Goal: Task Accomplishment & Management: Complete application form

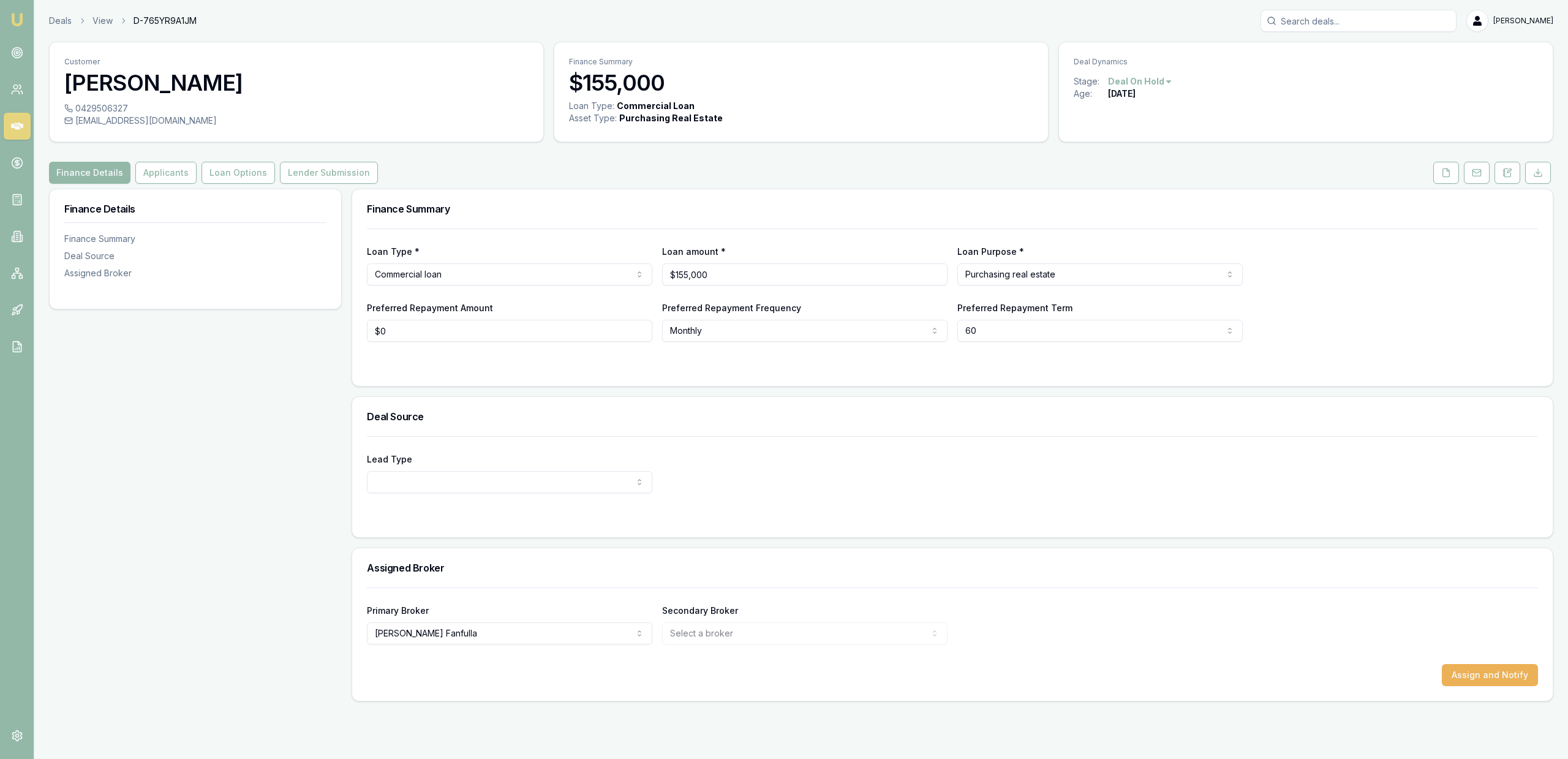
select select "60"
click at [58, 28] on div "Deals View D-765YR9A1JM Jackson Fanfulla" at bounding box center [802, 20] width 1504 height 22
click at [58, 18] on link "Deals" at bounding box center [61, 20] width 23 height 12
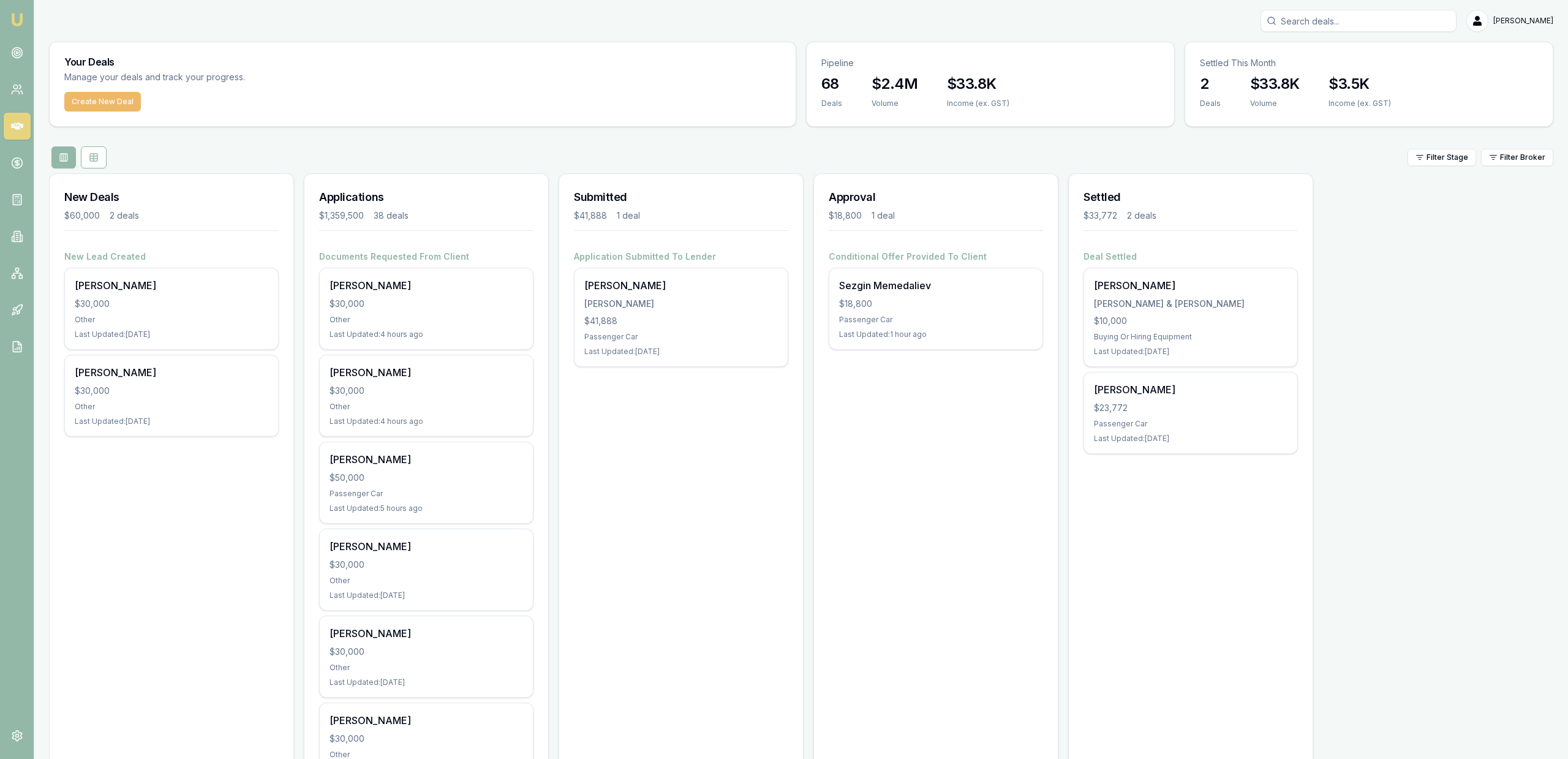
click at [94, 100] on button "Create New Deal" at bounding box center [102, 102] width 77 height 20
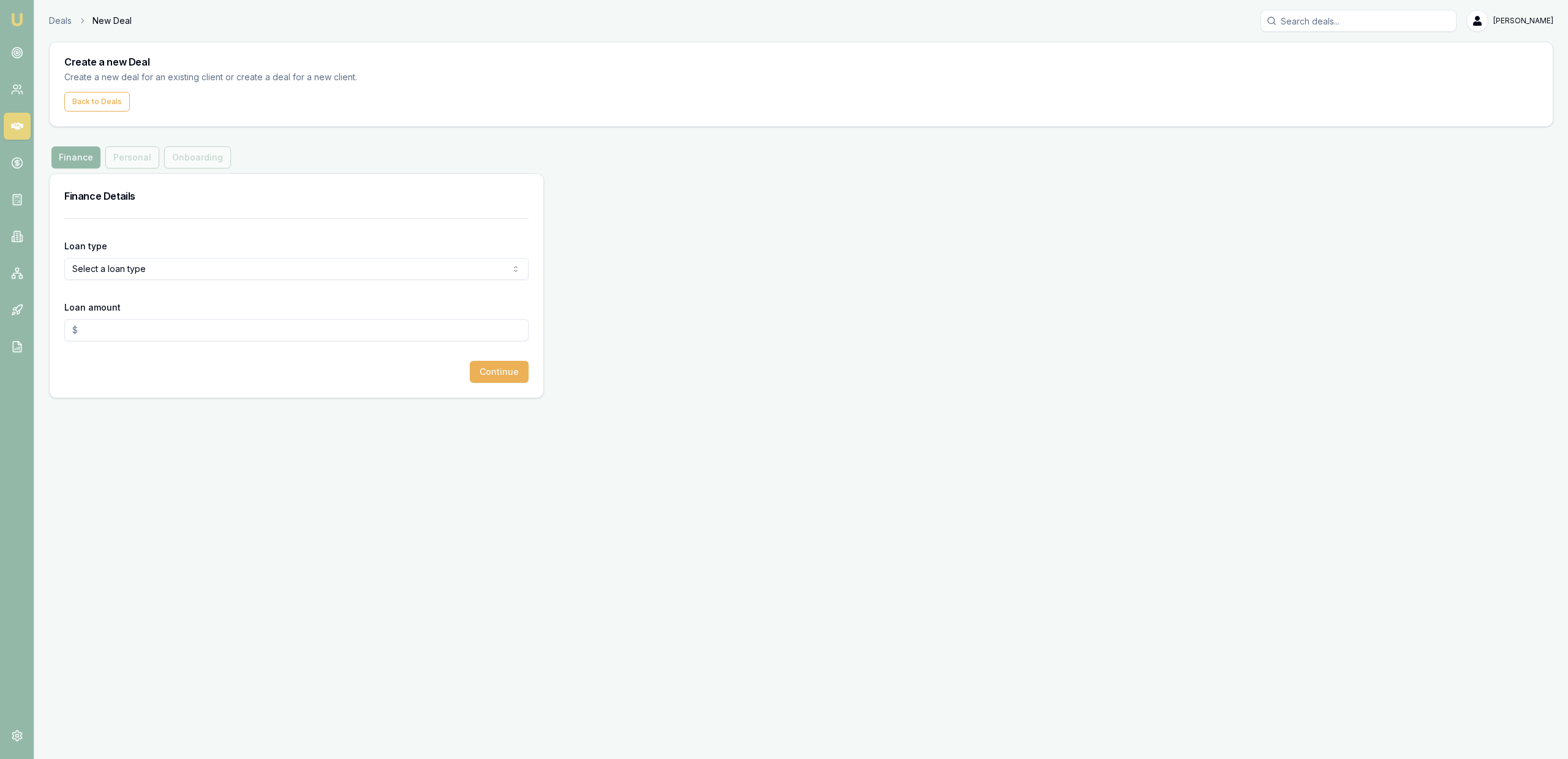
click at [179, 266] on html "Emu Broker Deals New Deal [PERSON_NAME] Fanfulla Toggle Menu Create a new Deal …" at bounding box center [784, 380] width 1568 height 759
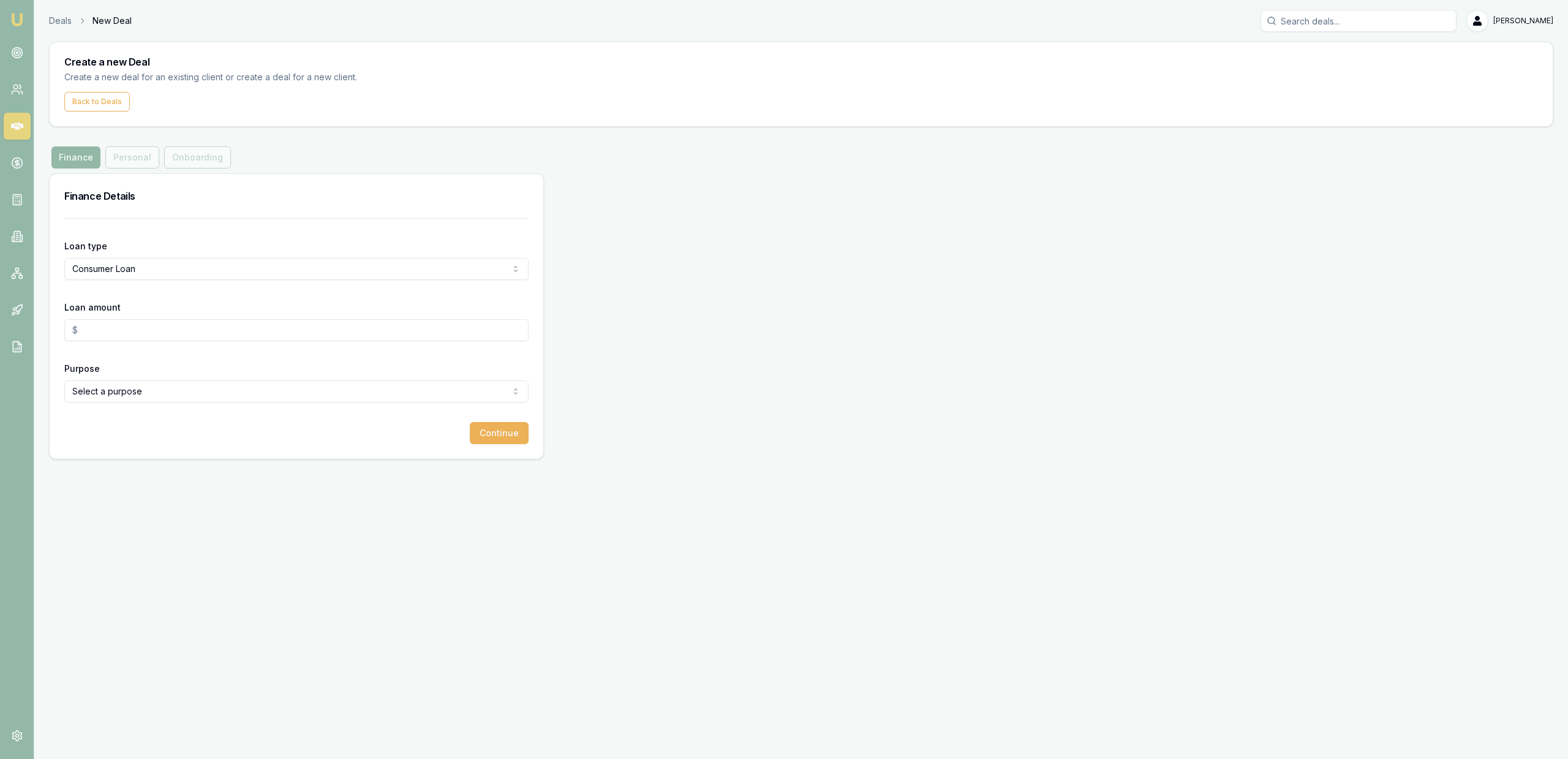
click at [143, 324] on input "Loan amount" at bounding box center [296, 329] width 464 height 22
type input "$30,000.00"
click at [125, 386] on html "Emu Broker Deals New Deal [PERSON_NAME] Fanfulla Toggle Menu Create a new Deal …" at bounding box center [784, 380] width 1568 height 759
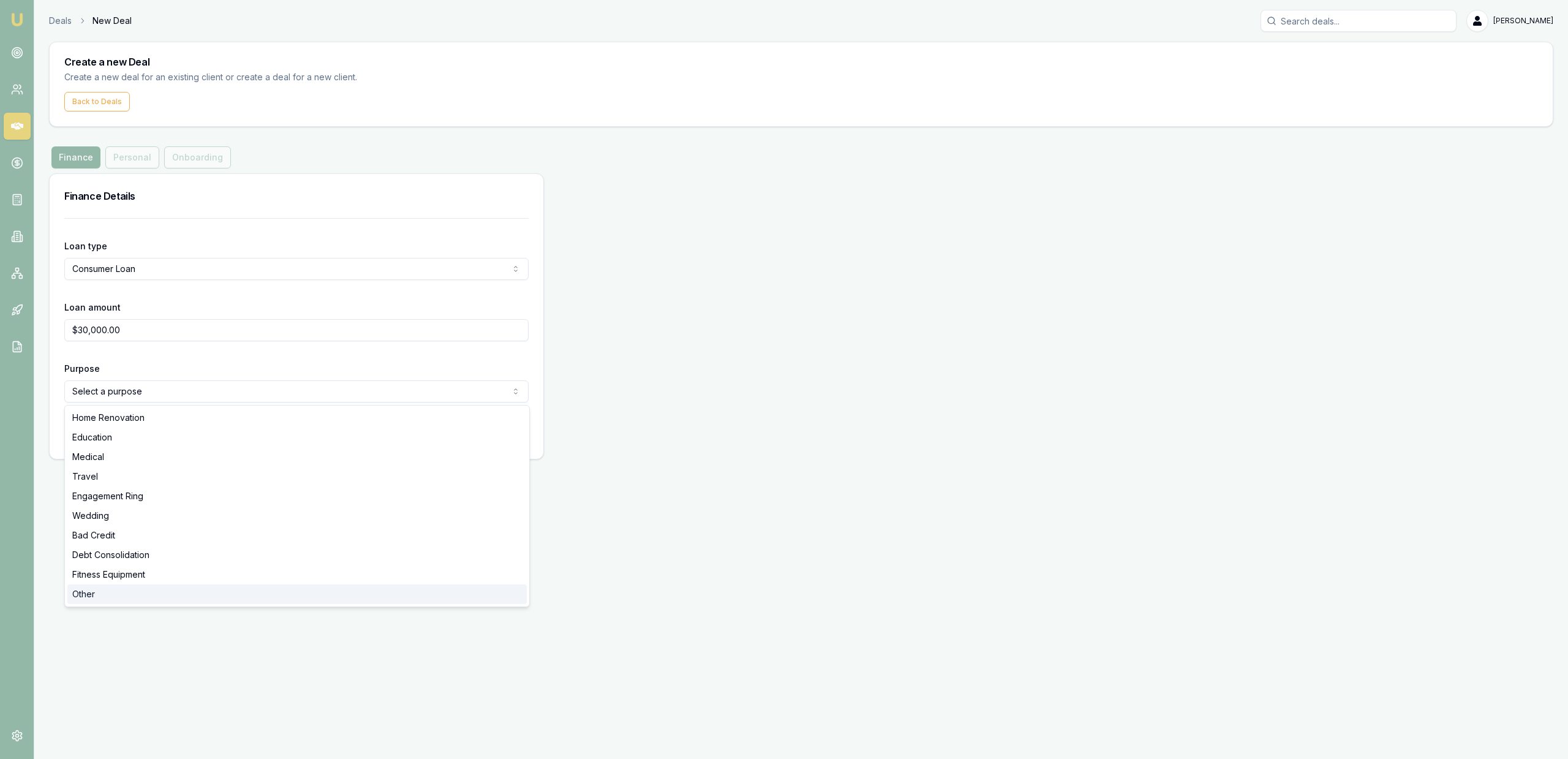
select select "OTHER"
drag, startPoint x: 120, startPoint y: 594, endPoint x: 121, endPoint y: 602, distance: 8.1
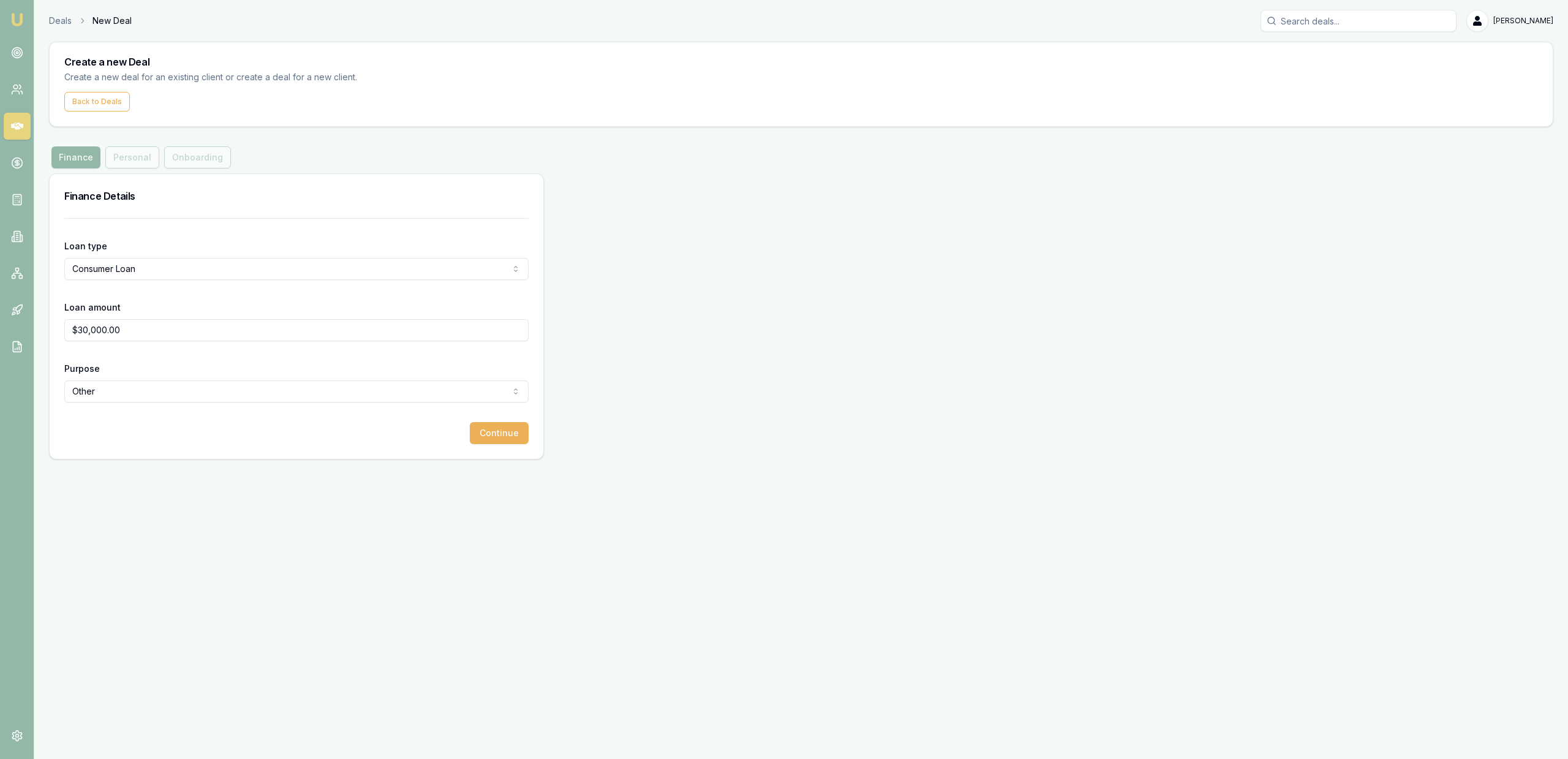
click at [530, 424] on div "Loan type Consumer Loan Consumer Loan Consumer Asset Commercial Loan Commercial…" at bounding box center [296, 339] width 493 height 241
click at [517, 438] on button "Continue" at bounding box center [499, 433] width 59 height 22
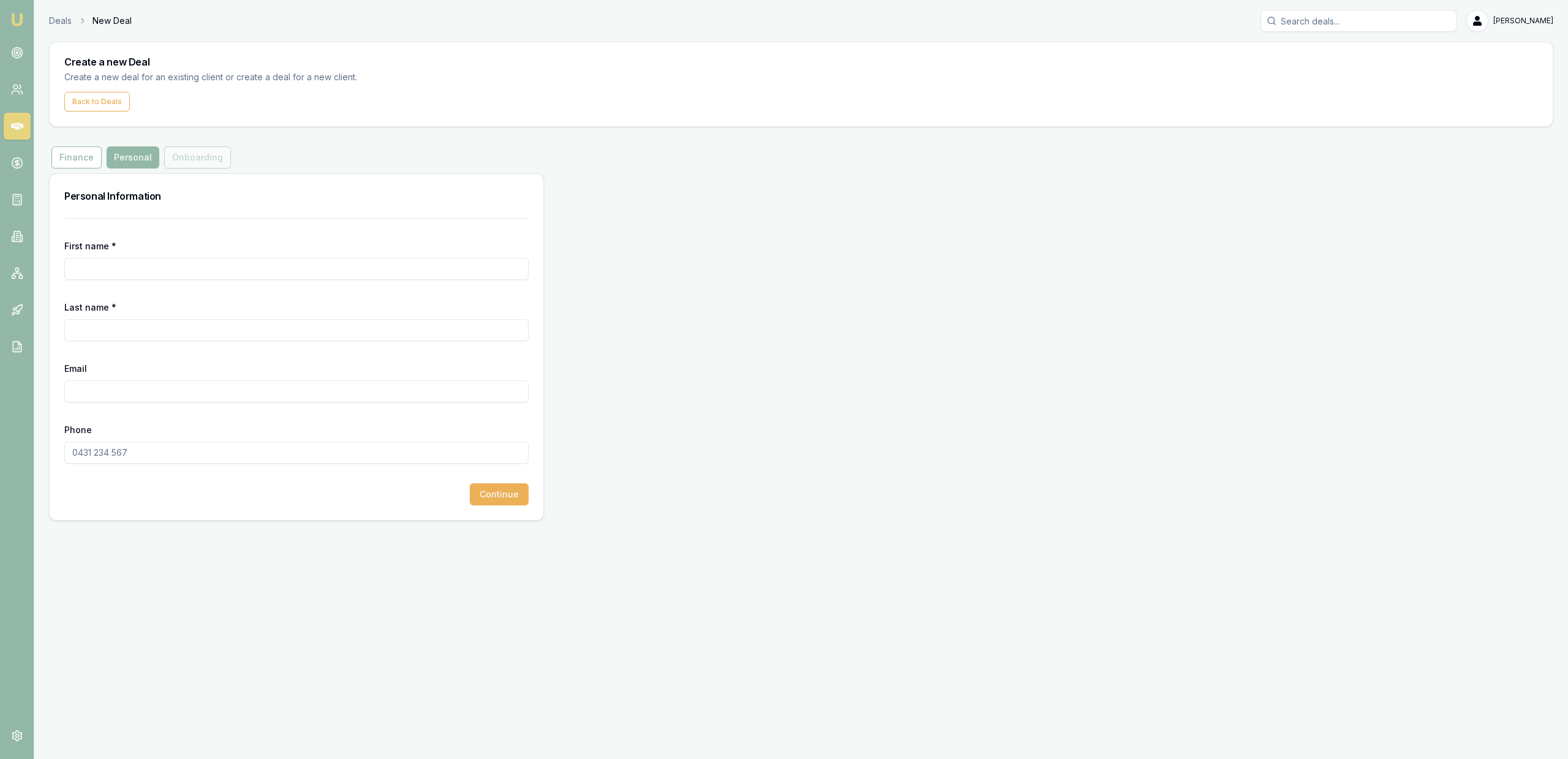
click at [232, 286] on form "First name * Last name * Email Phone Continue" at bounding box center [296, 361] width 464 height 287
click at [232, 269] on input "First name *" at bounding box center [296, 268] width 464 height 22
type input "Jordan"
type input "Marriot"
paste input "[EMAIL_ADDRESS][DOMAIN_NAME]"
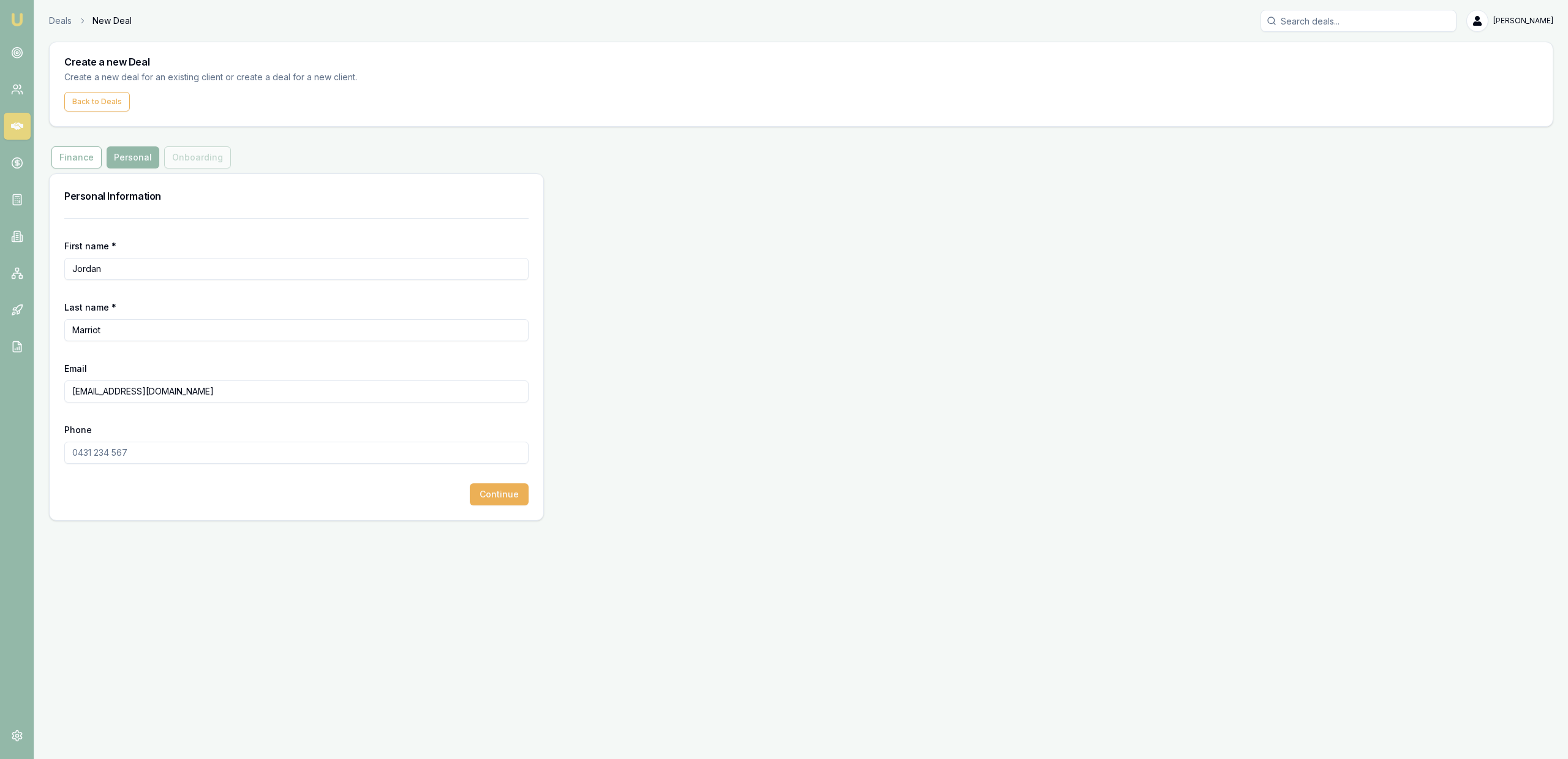
type input "[EMAIL_ADDRESS][DOMAIN_NAME]"
click at [208, 443] on input "Phone" at bounding box center [296, 452] width 464 height 22
paste input "0490 905 292"
type input "0490 905 292"
click at [499, 507] on div "First name * [PERSON_NAME] Last name * Marriot Email [EMAIL_ADDRESS][DOMAIN_NAM…" at bounding box center [296, 369] width 493 height 302
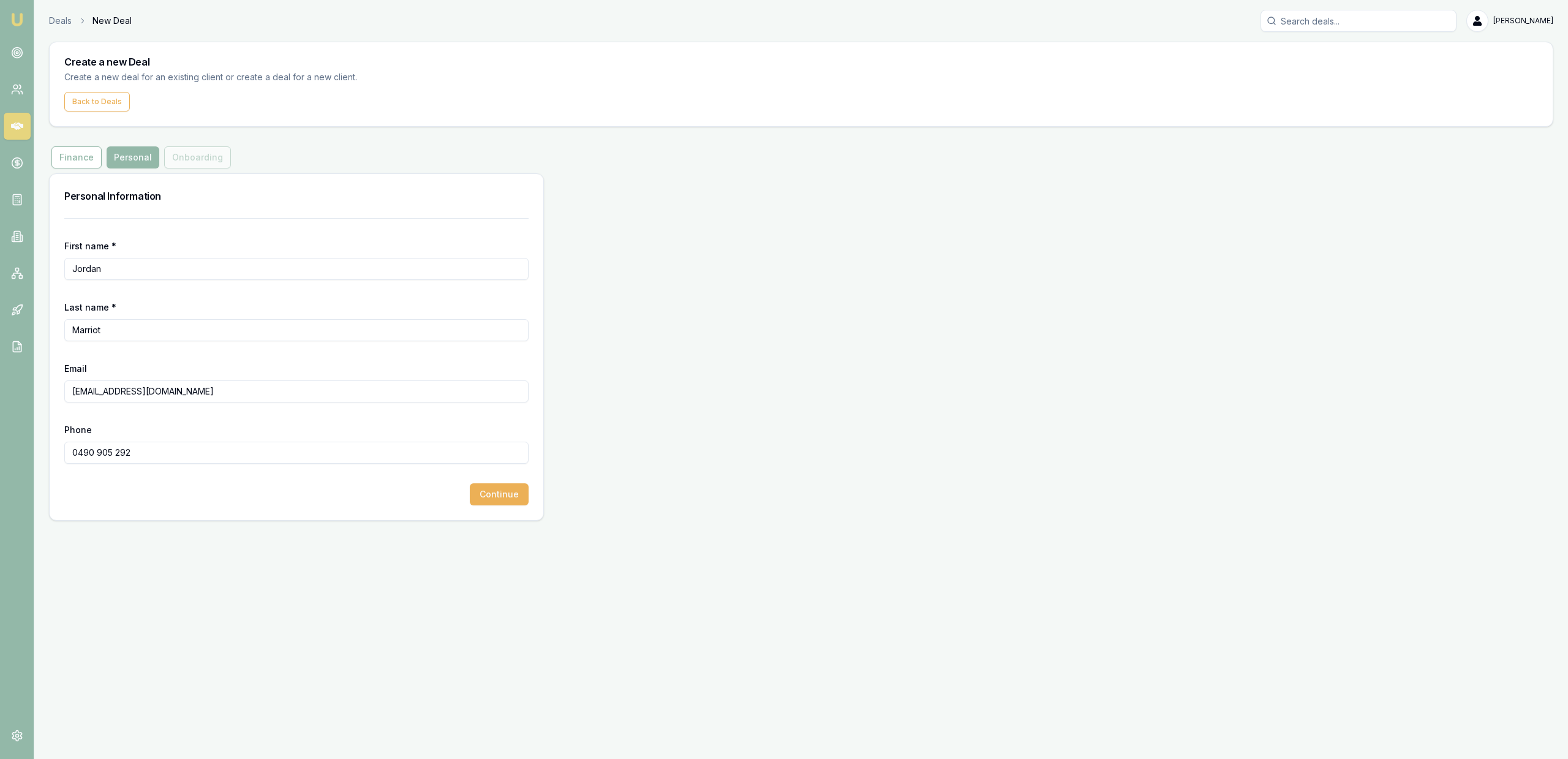
click at [497, 502] on button "Continue" at bounding box center [499, 493] width 59 height 22
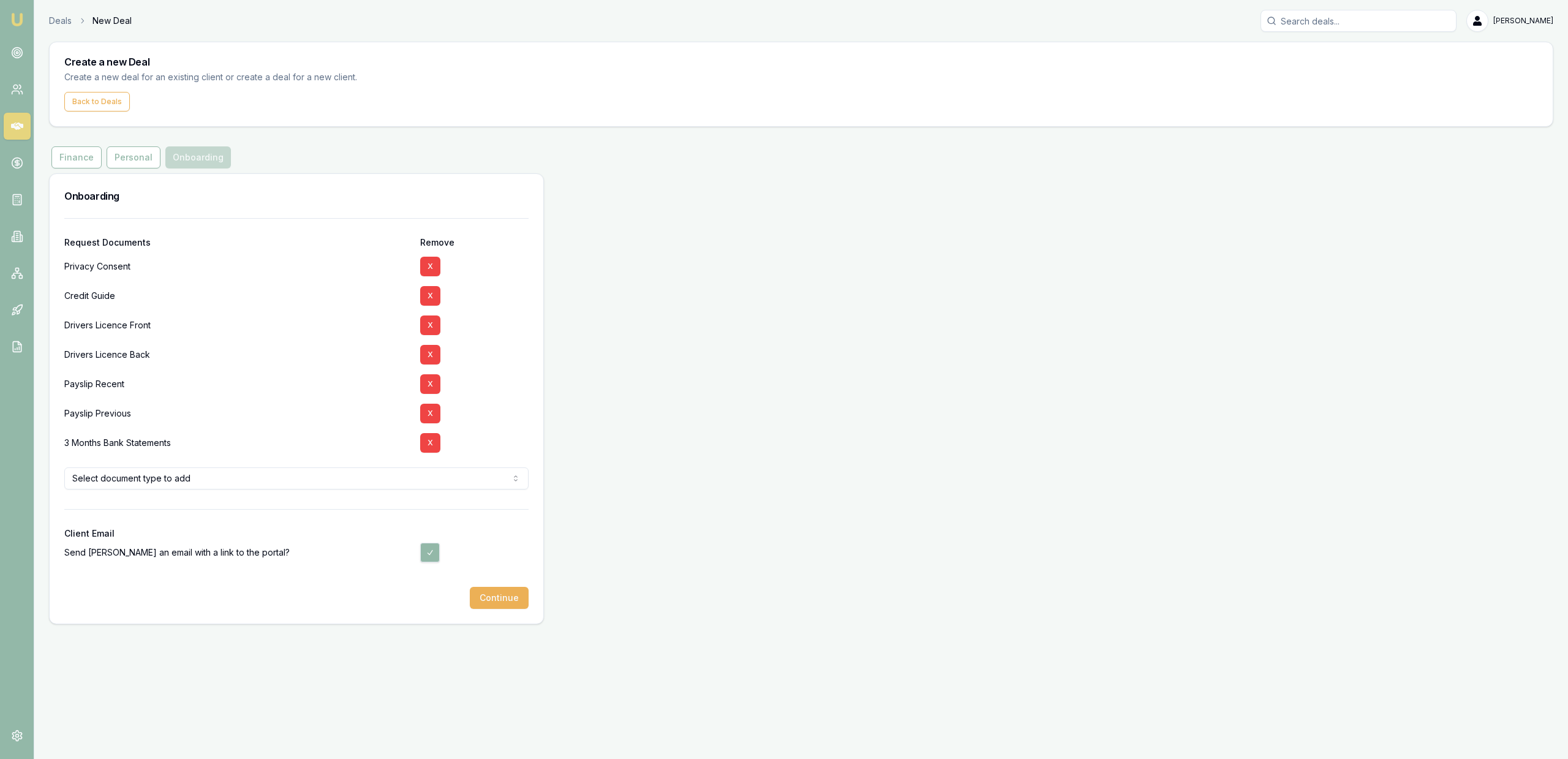
click at [427, 440] on button "X" at bounding box center [430, 442] width 20 height 20
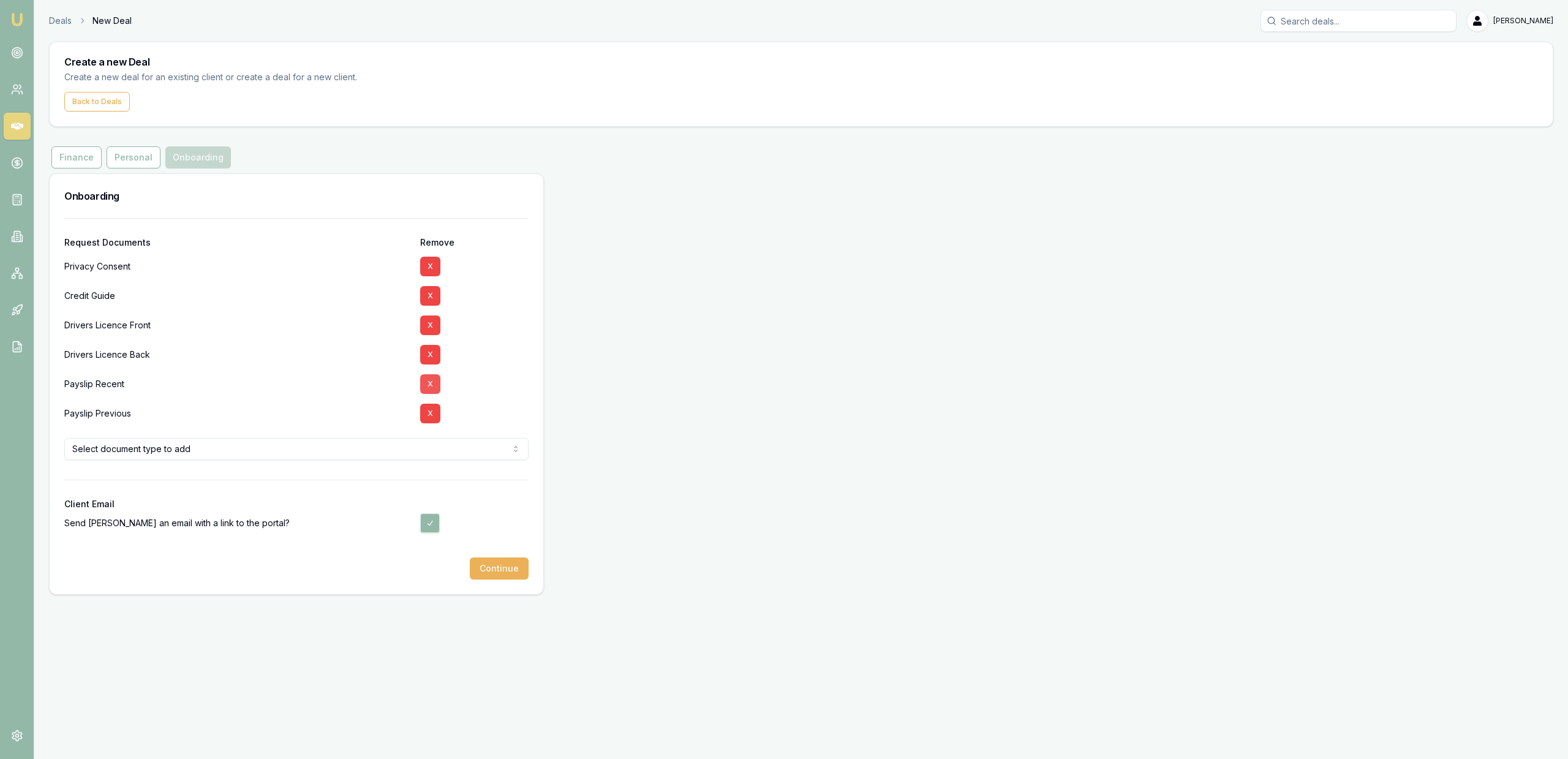
click at [433, 390] on button "X" at bounding box center [430, 383] width 20 height 20
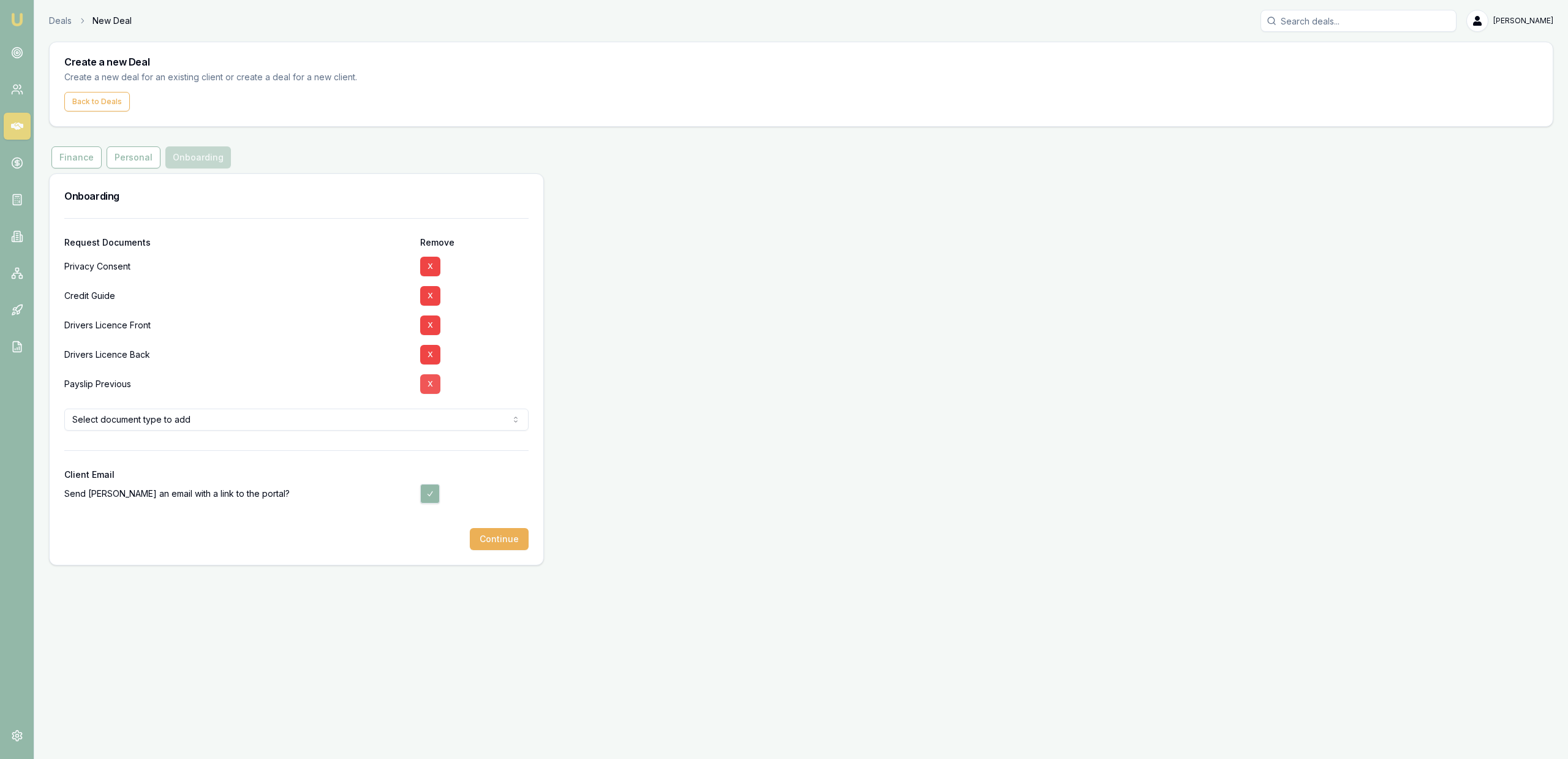
click at [433, 390] on button "X" at bounding box center [430, 383] width 20 height 20
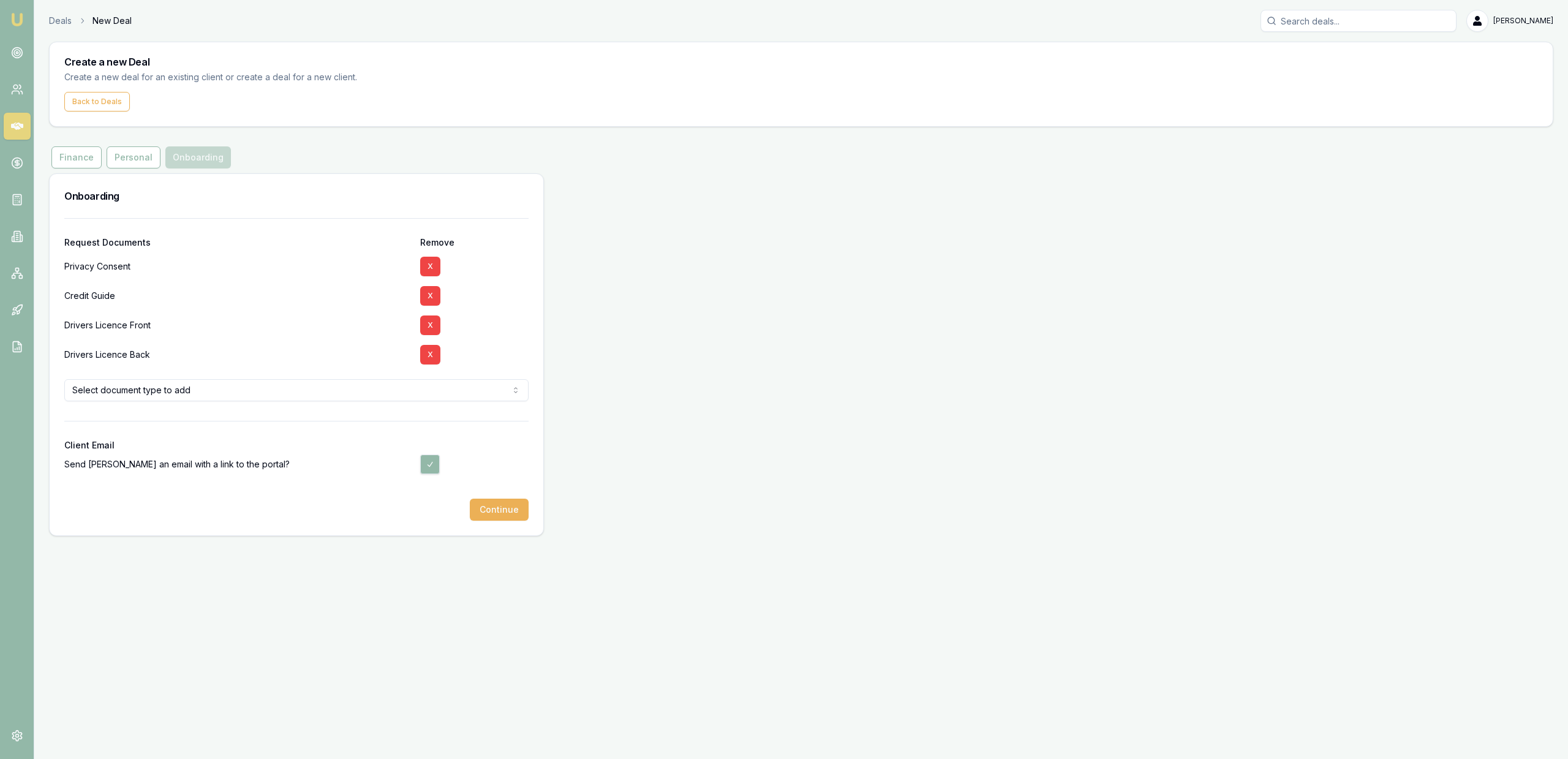
click at [534, 378] on div "Request Documents Remove Privacy Consent X Credit Guide X Drivers Licence Front…" at bounding box center [296, 377] width 493 height 317
click at [485, 514] on button "Continue" at bounding box center [499, 509] width 59 height 22
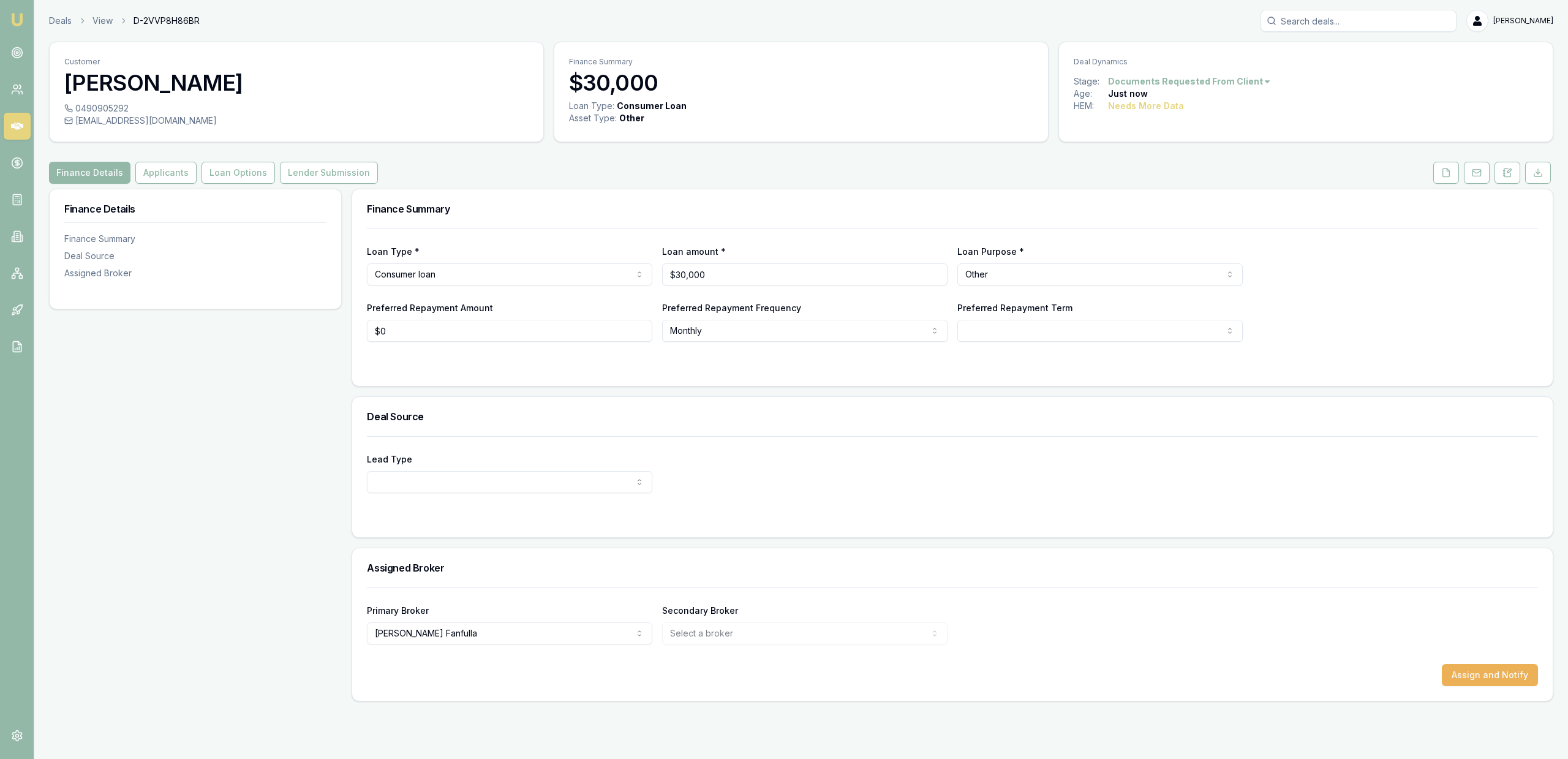
click at [65, 14] on div "Deals View D-2VVP8H86BR [PERSON_NAME] Fanfulla" at bounding box center [802, 20] width 1504 height 22
click at [65, 16] on link "Deals" at bounding box center [61, 20] width 23 height 12
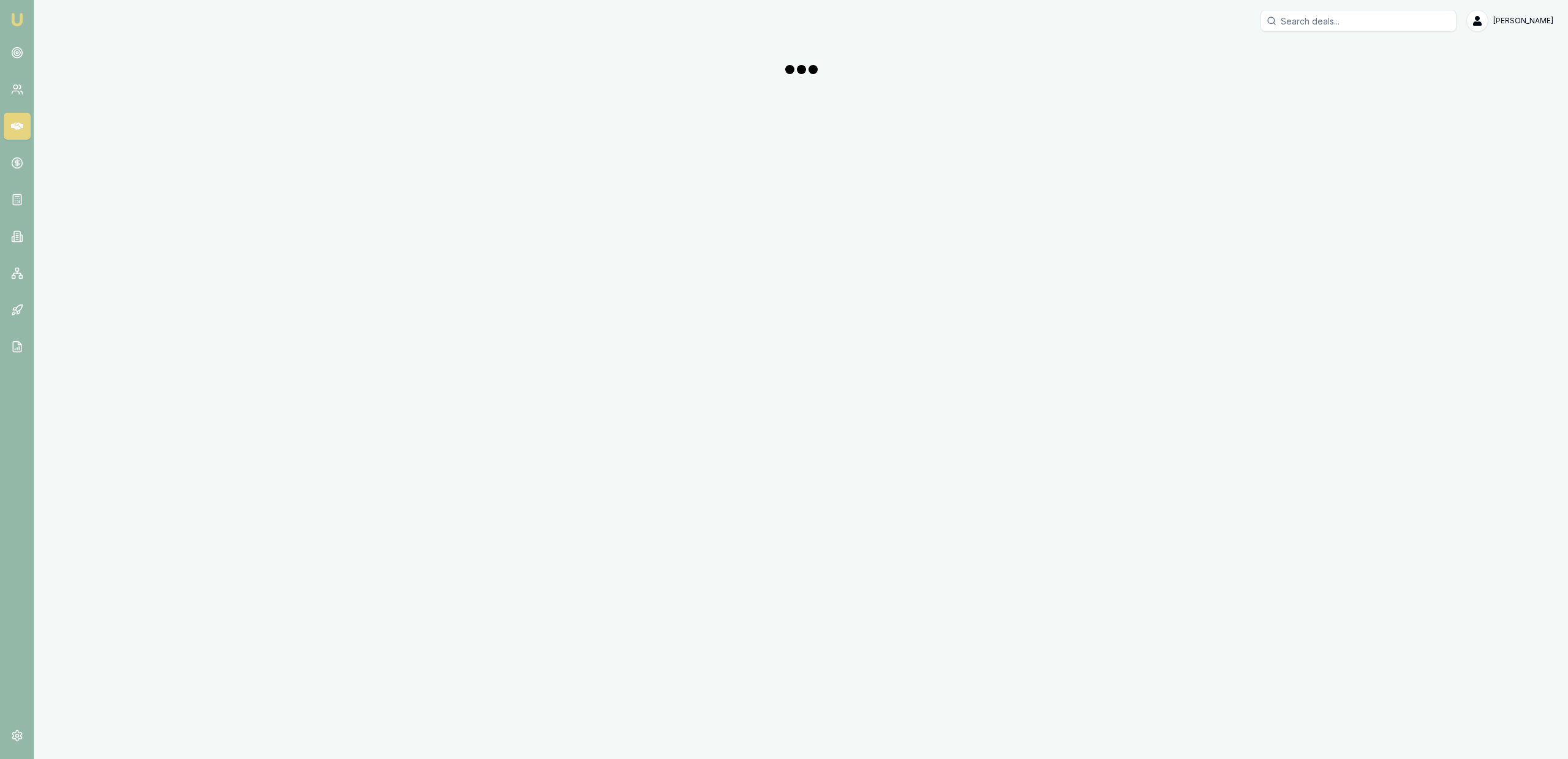
click at [65, 16] on div "[PERSON_NAME]" at bounding box center [802, 20] width 1504 height 22
